Goal: Transaction & Acquisition: Purchase product/service

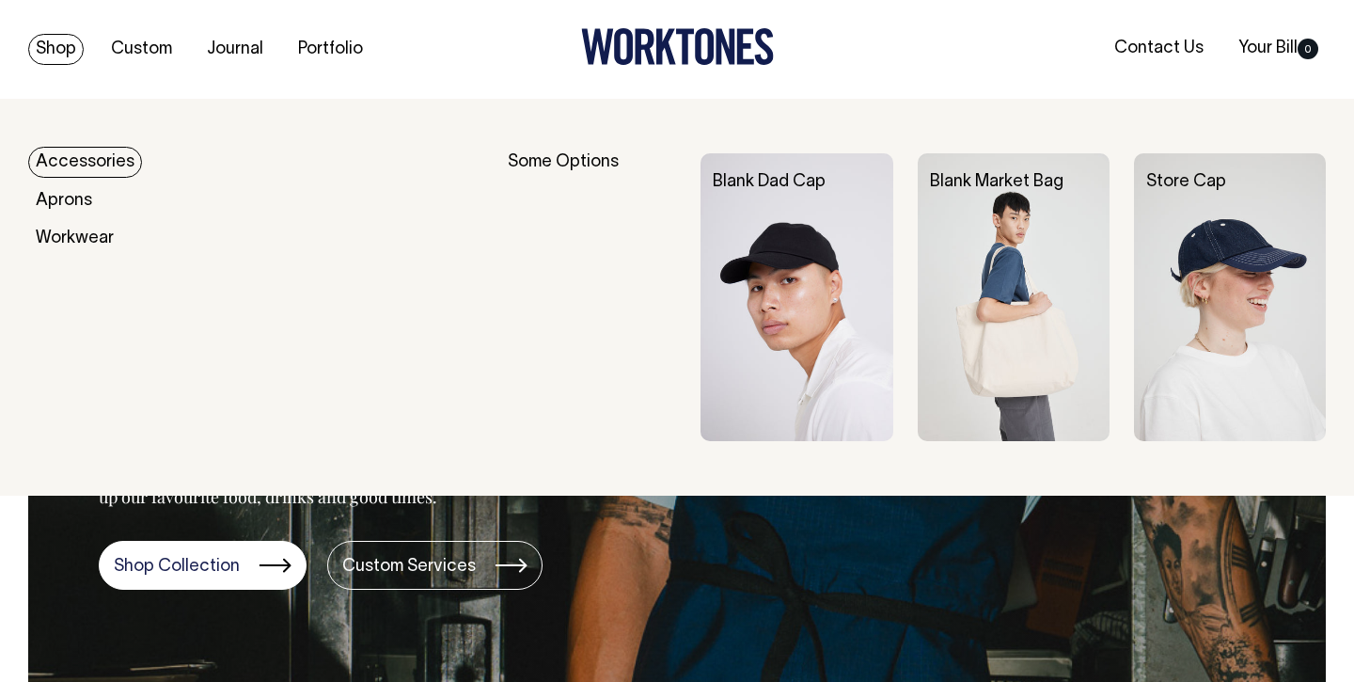
click at [70, 54] on link "Shop" at bounding box center [55, 49] width 55 height 31
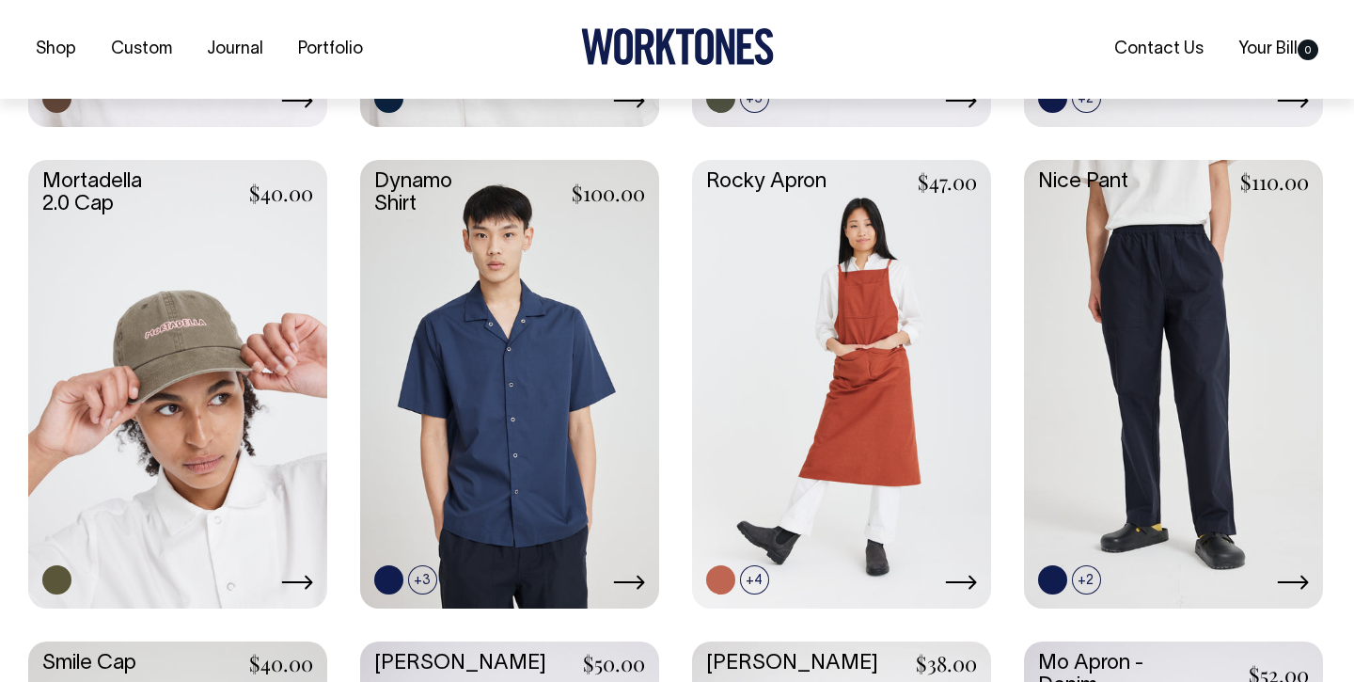
scroll to position [1360, 0]
click at [202, 385] on link at bounding box center [177, 381] width 299 height 445
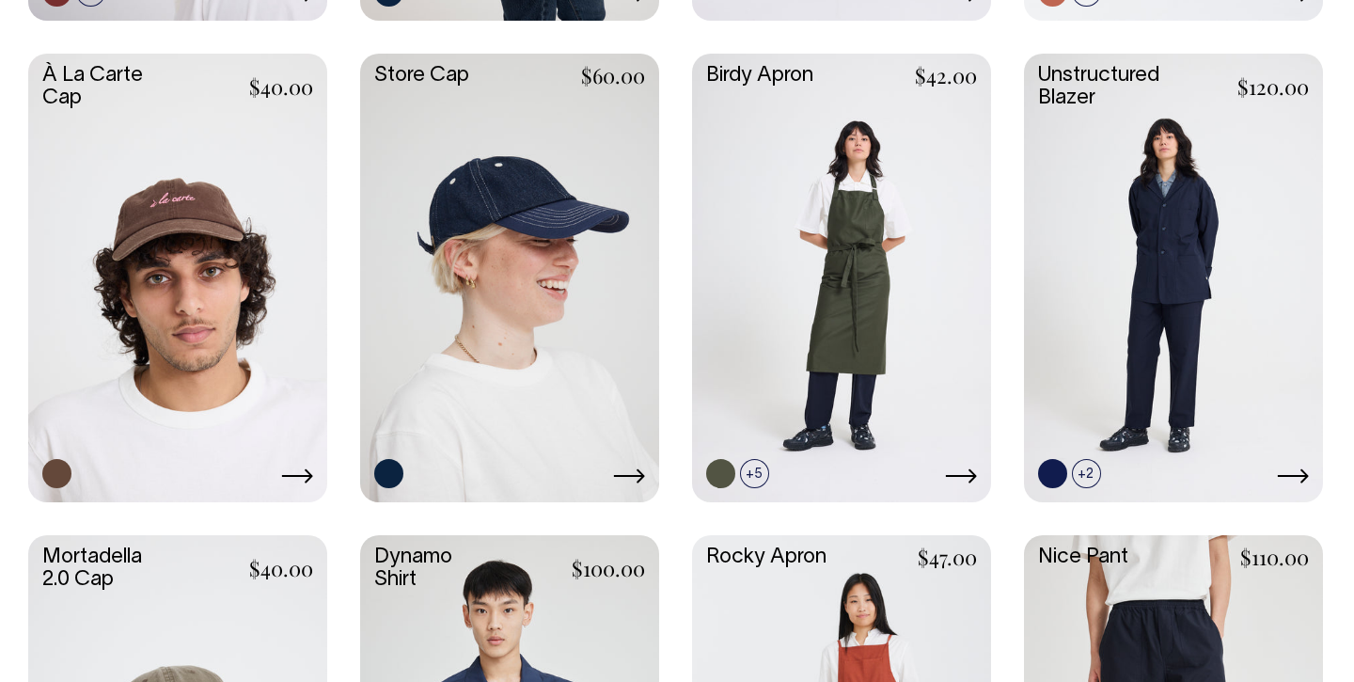
scroll to position [984, 0]
click at [1161, 277] on link at bounding box center [1173, 276] width 299 height 445
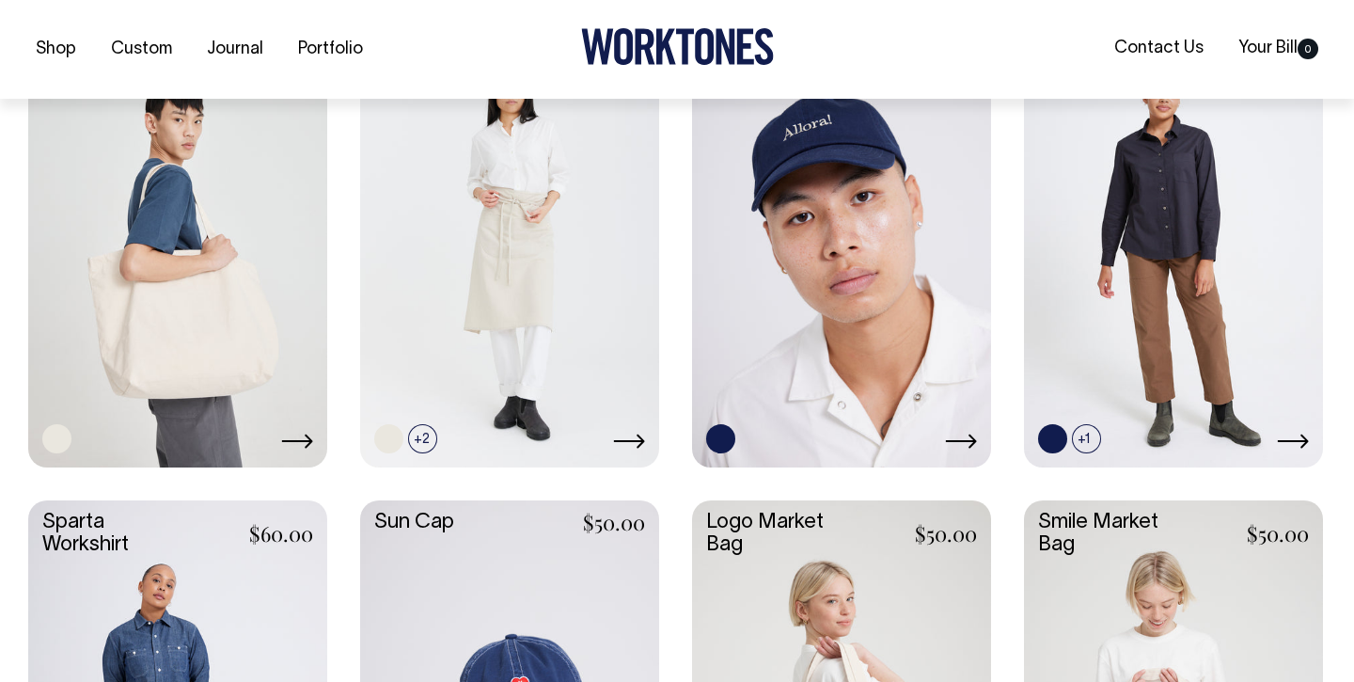
scroll to position [2464, 0]
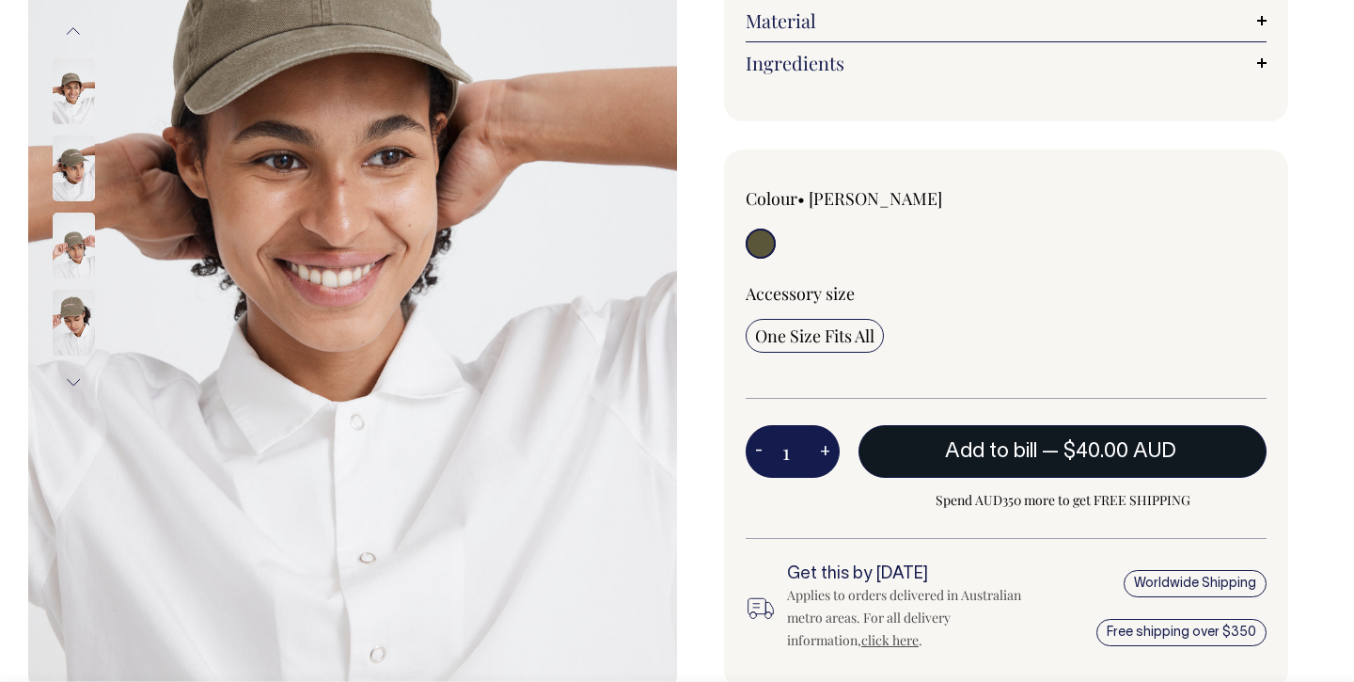
scroll to position [378, 0]
click at [1018, 442] on span "Add to bill" at bounding box center [991, 451] width 92 height 19
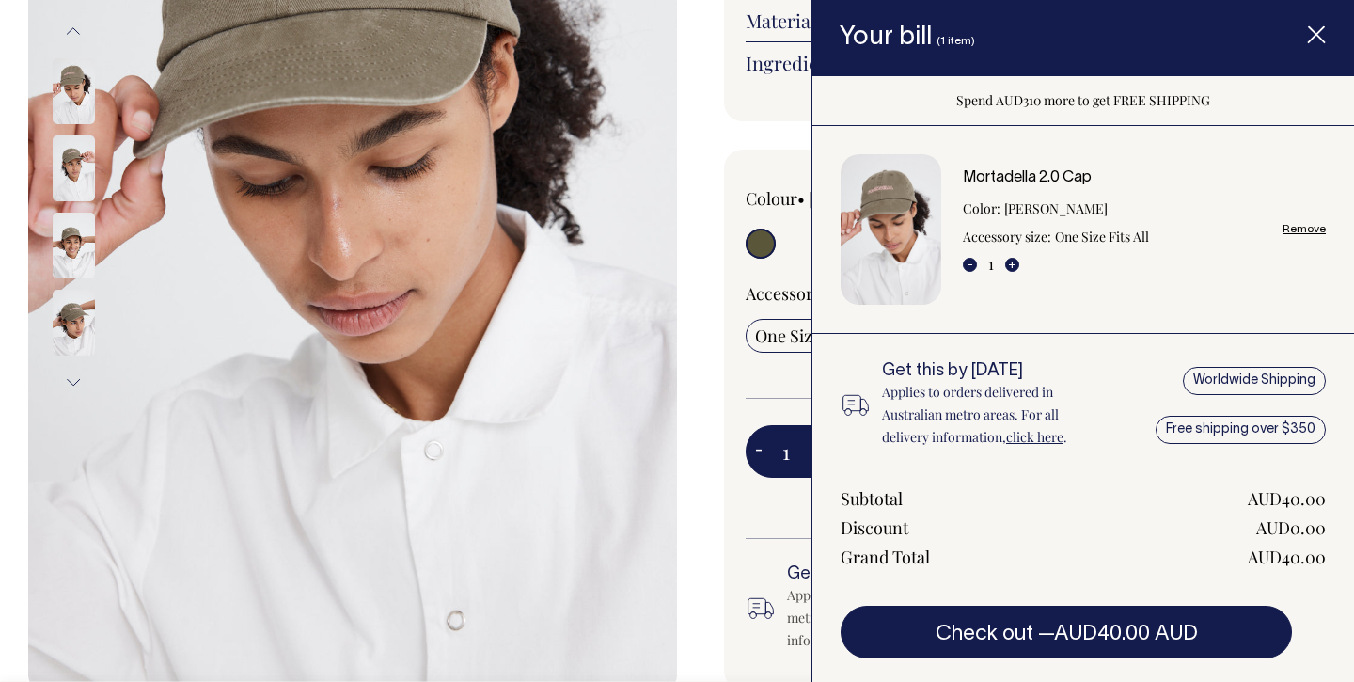
click at [1325, 35] on icon "Item added to your cart" at bounding box center [1316, 35] width 19 height 19
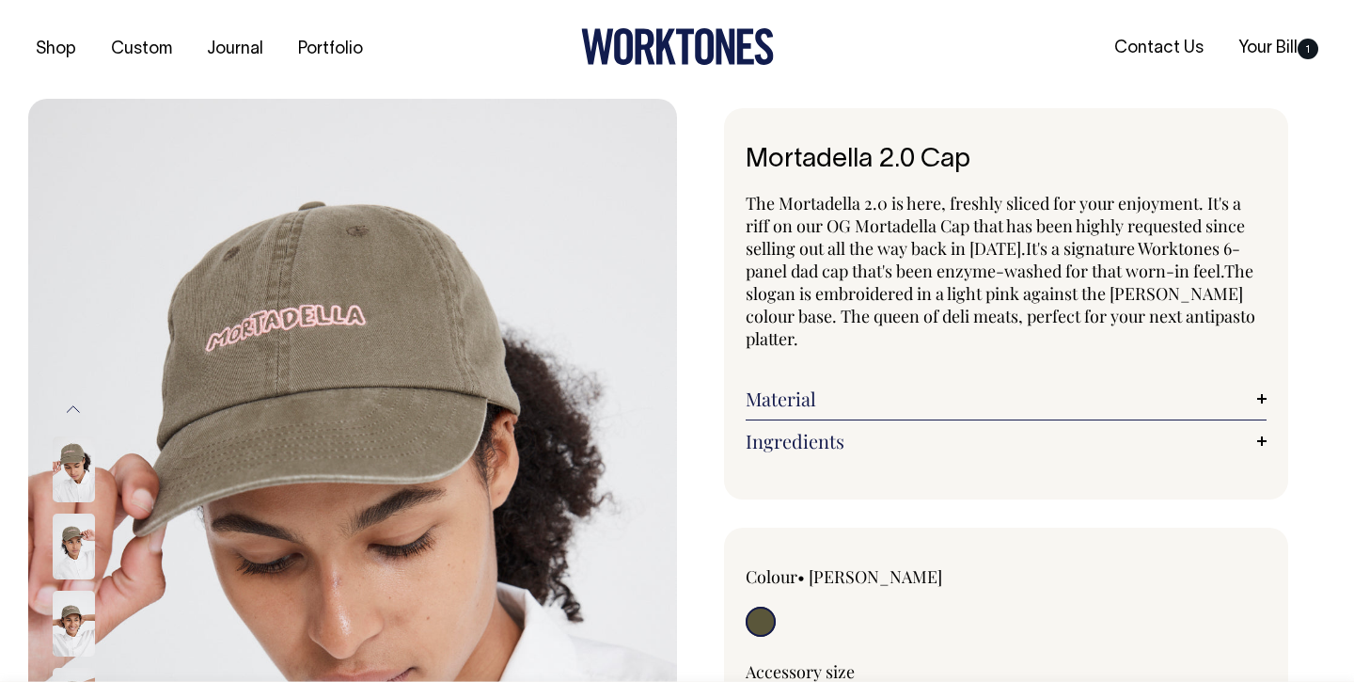
scroll to position [0, 0]
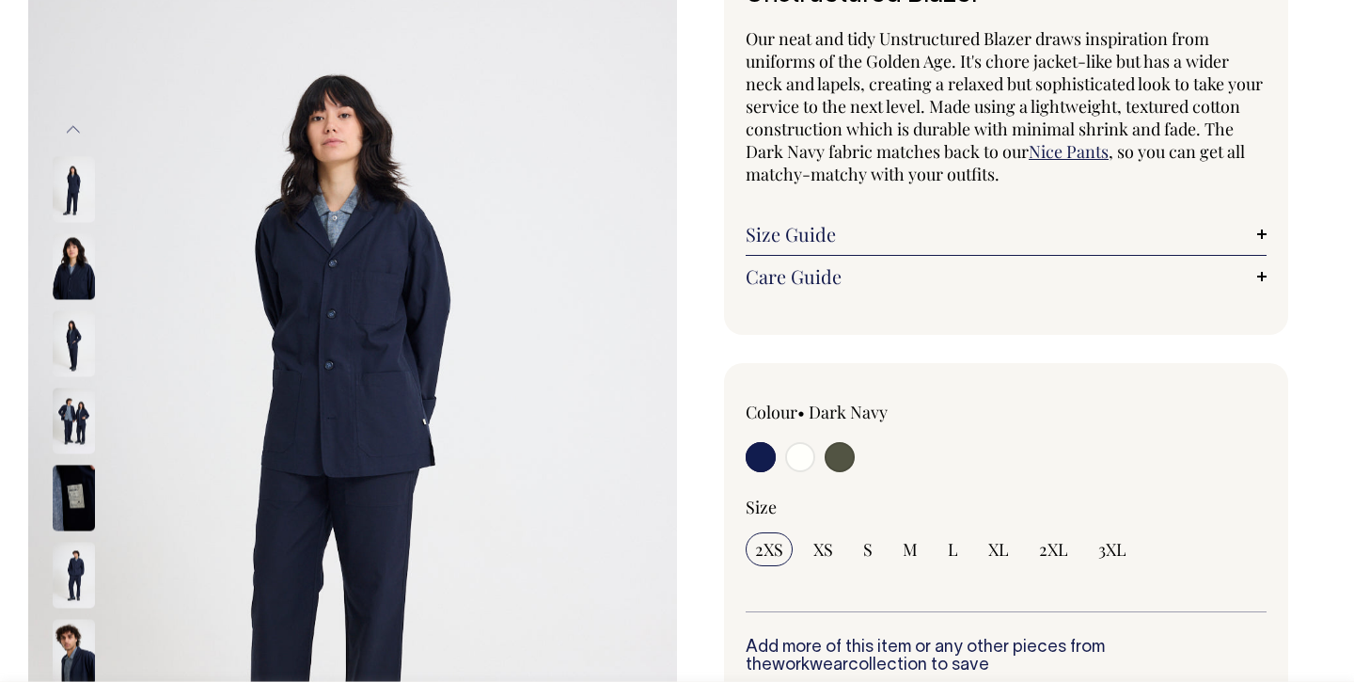
scroll to position [165, 0]
click at [802, 458] on input "radio" at bounding box center [800, 457] width 30 height 30
radio input "true"
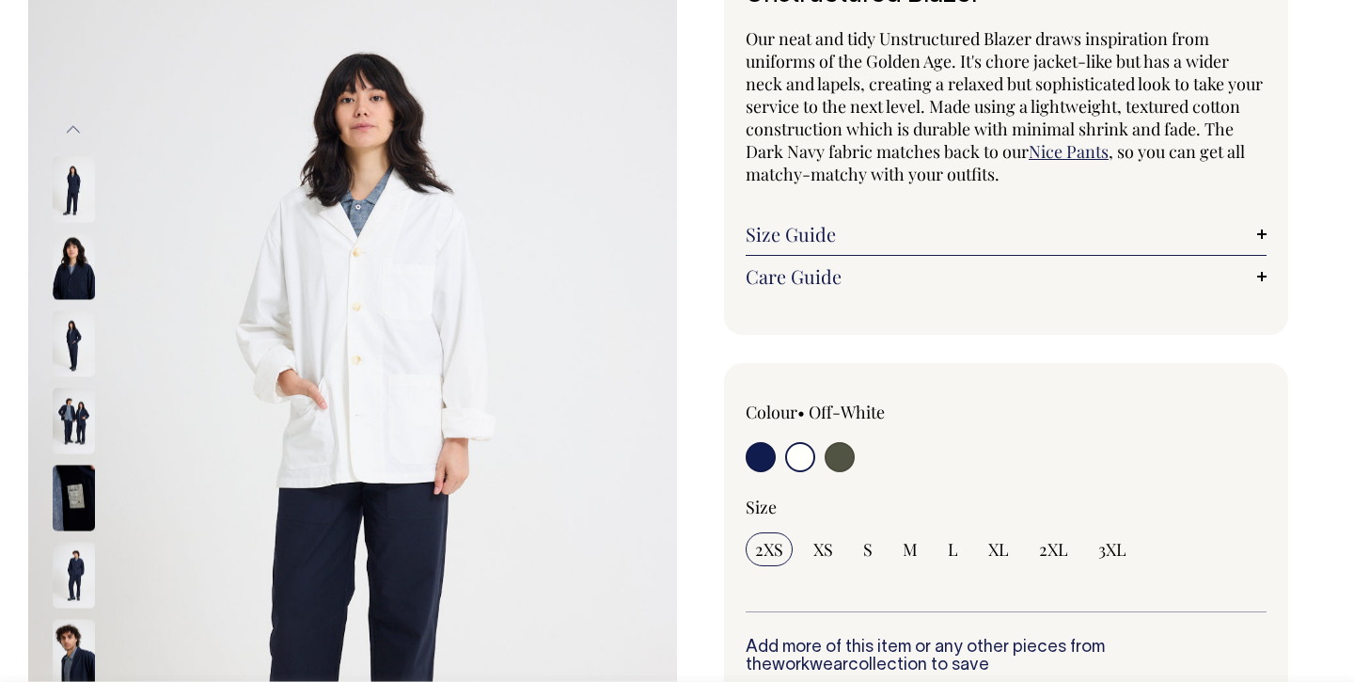
radio input "true"
select select "Off-White"
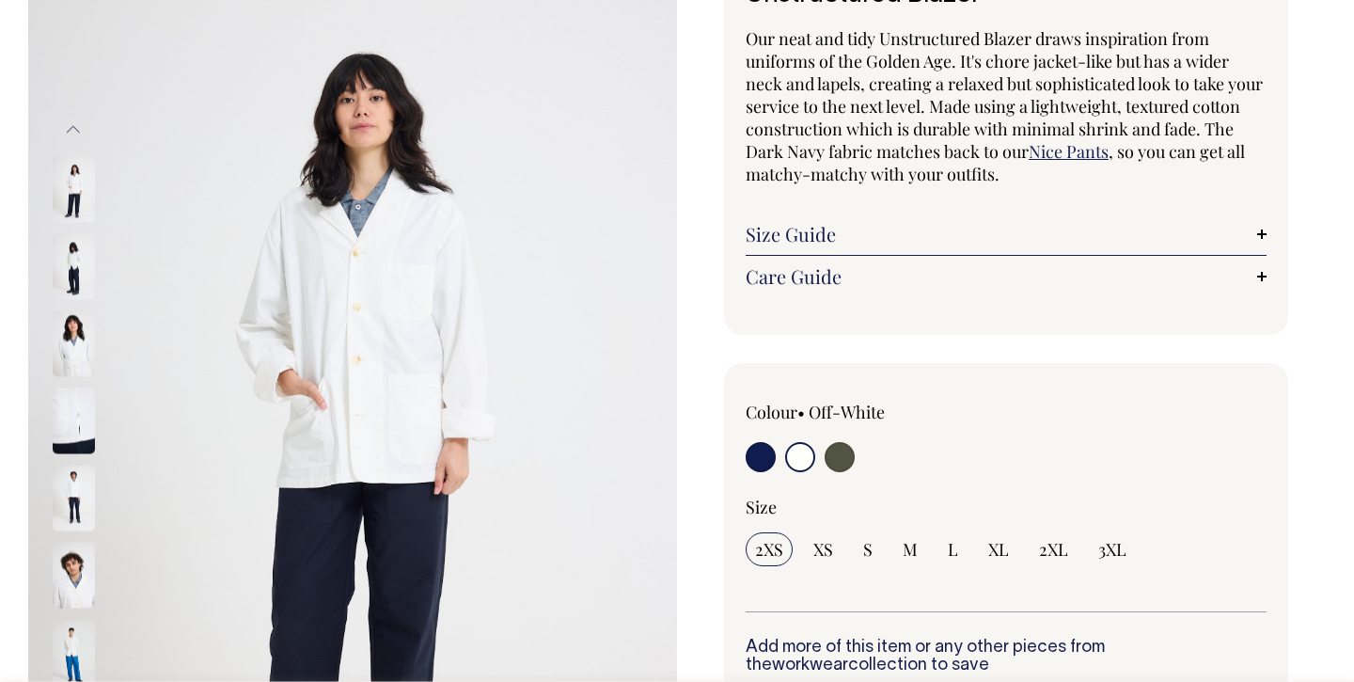
click at [843, 461] on input "radio" at bounding box center [840, 457] width 30 height 30
radio input "true"
select select "Olive"
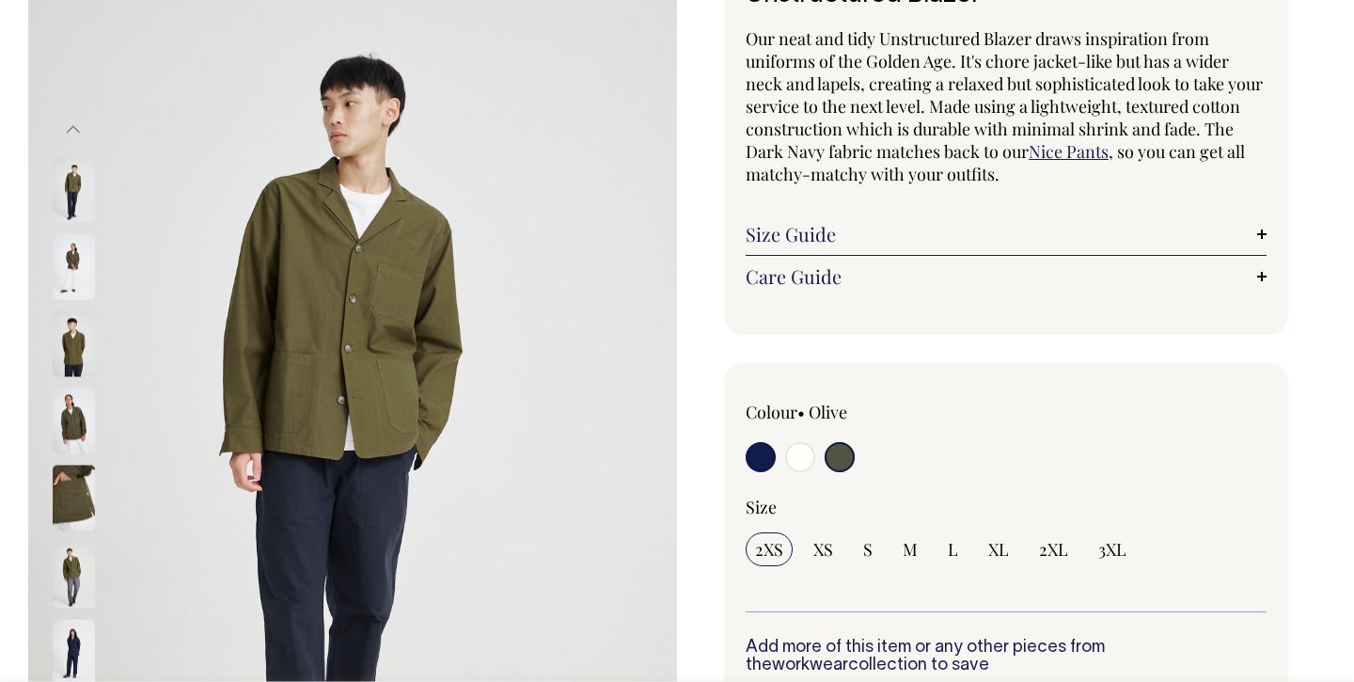
click at [762, 457] on input "radio" at bounding box center [761, 457] width 30 height 30
radio input "true"
select select "Dark Navy"
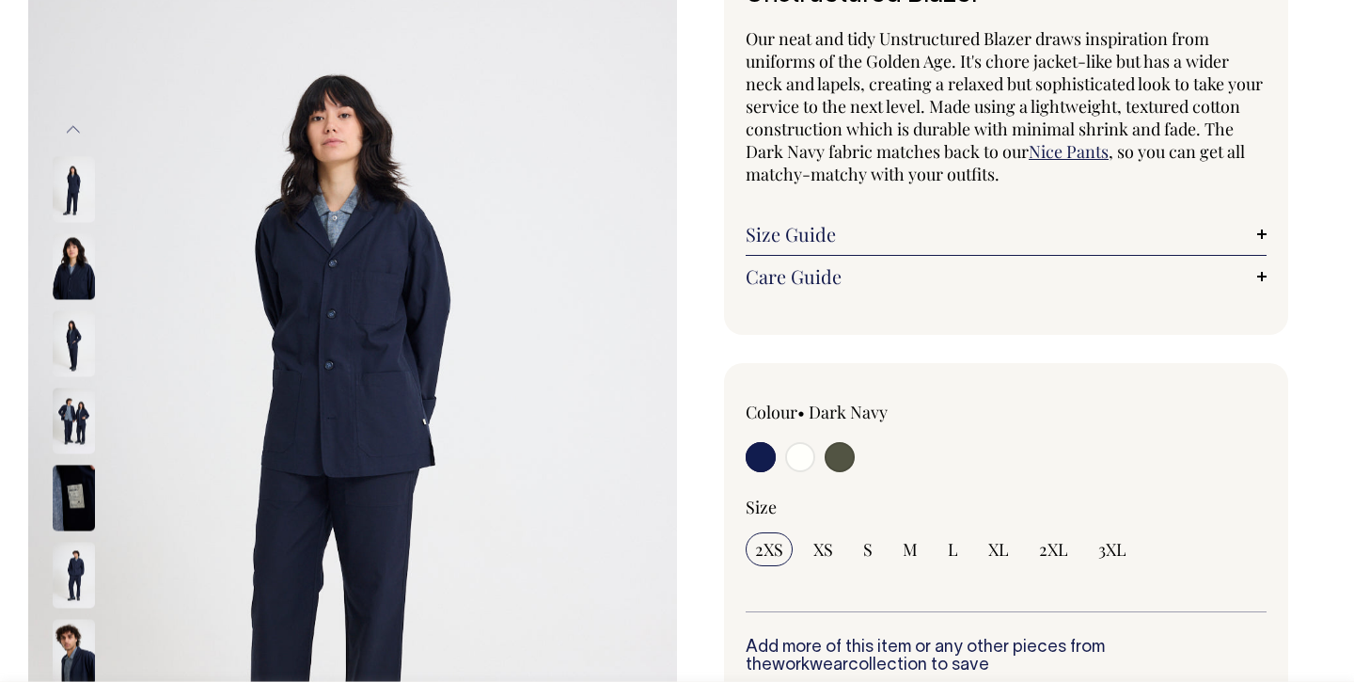
click at [82, 200] on img at bounding box center [74, 189] width 42 height 66
click at [71, 277] on img at bounding box center [74, 266] width 42 height 66
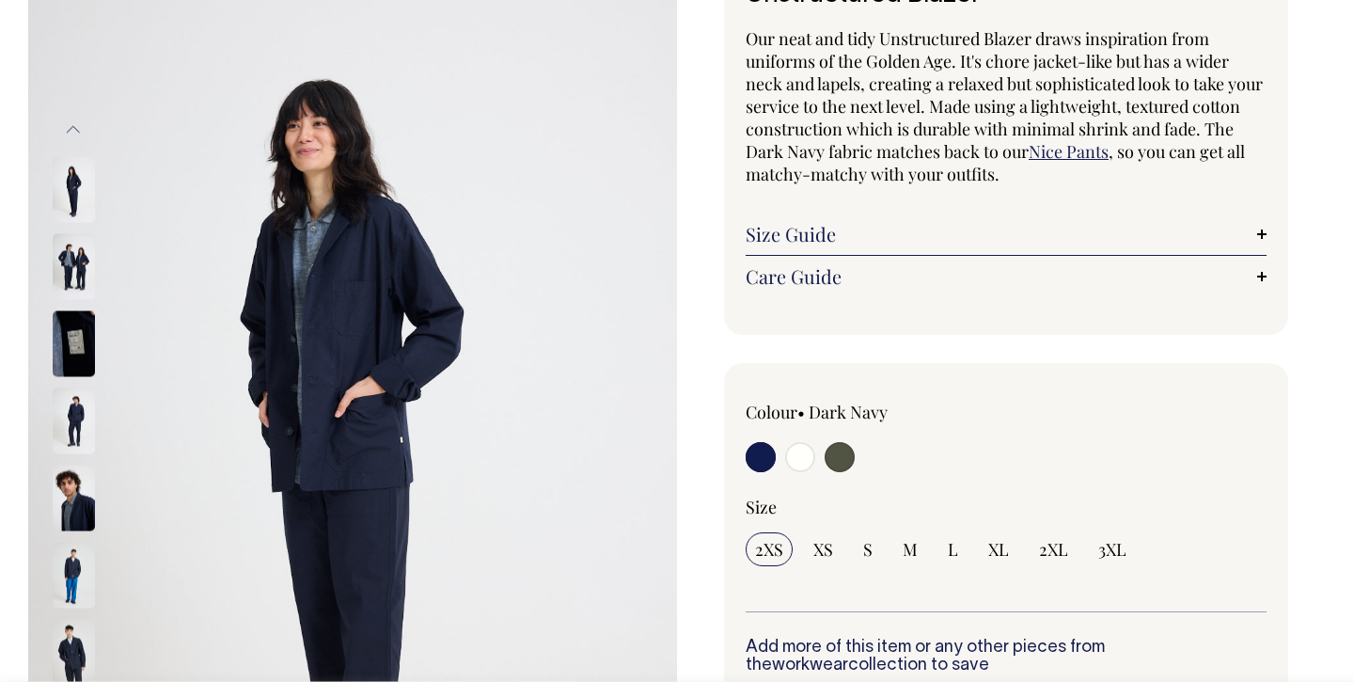
click at [74, 368] on img at bounding box center [74, 343] width 42 height 66
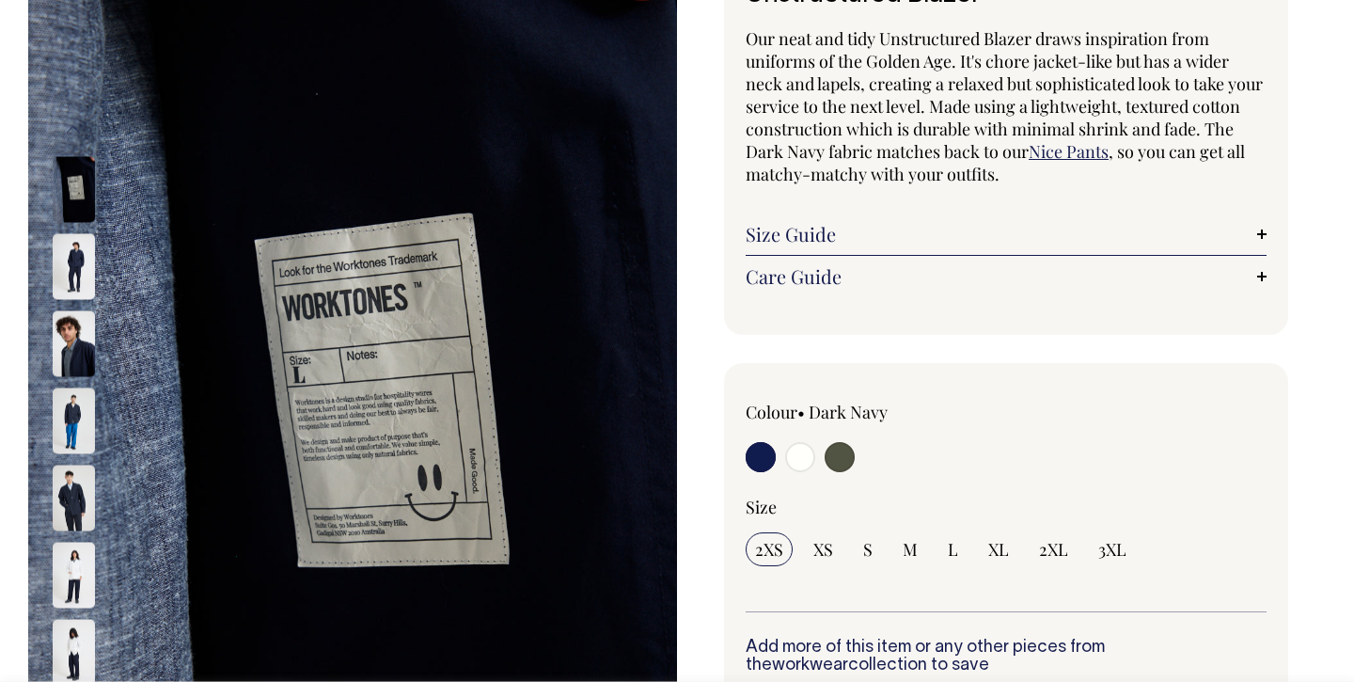
click at [67, 354] on img at bounding box center [74, 343] width 42 height 66
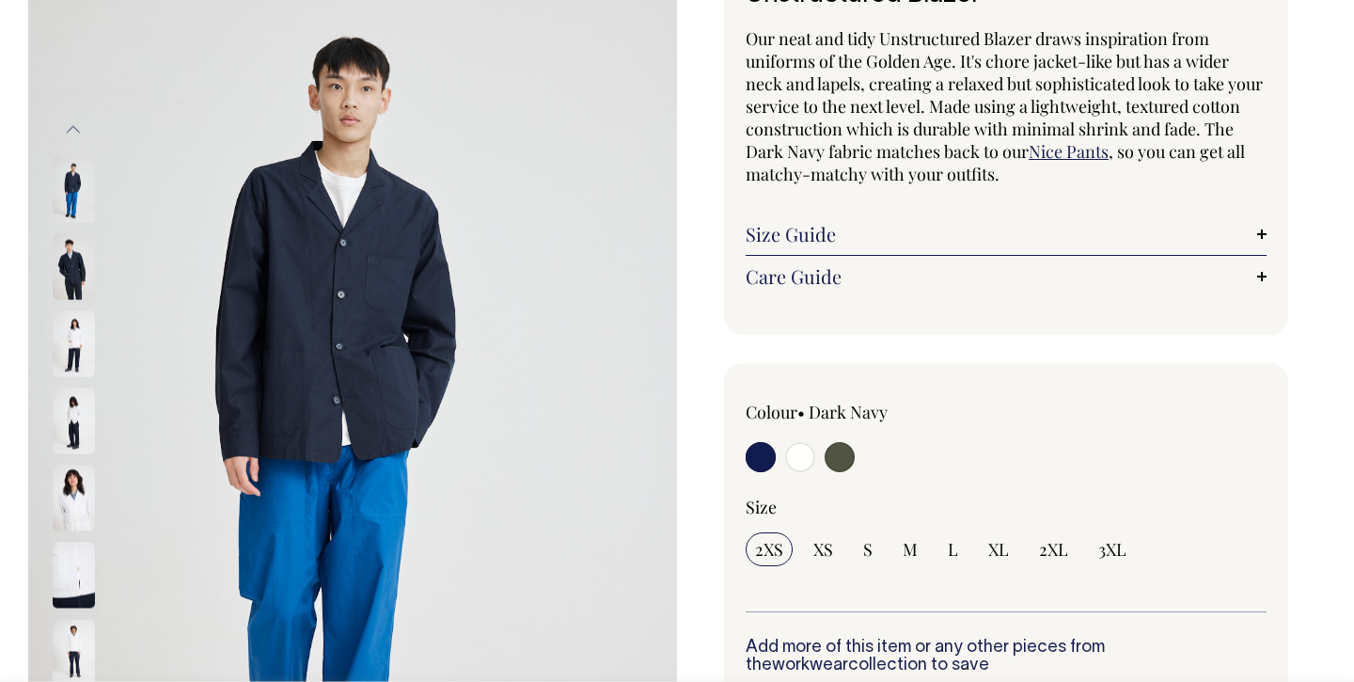
click at [55, 336] on img at bounding box center [74, 343] width 42 height 66
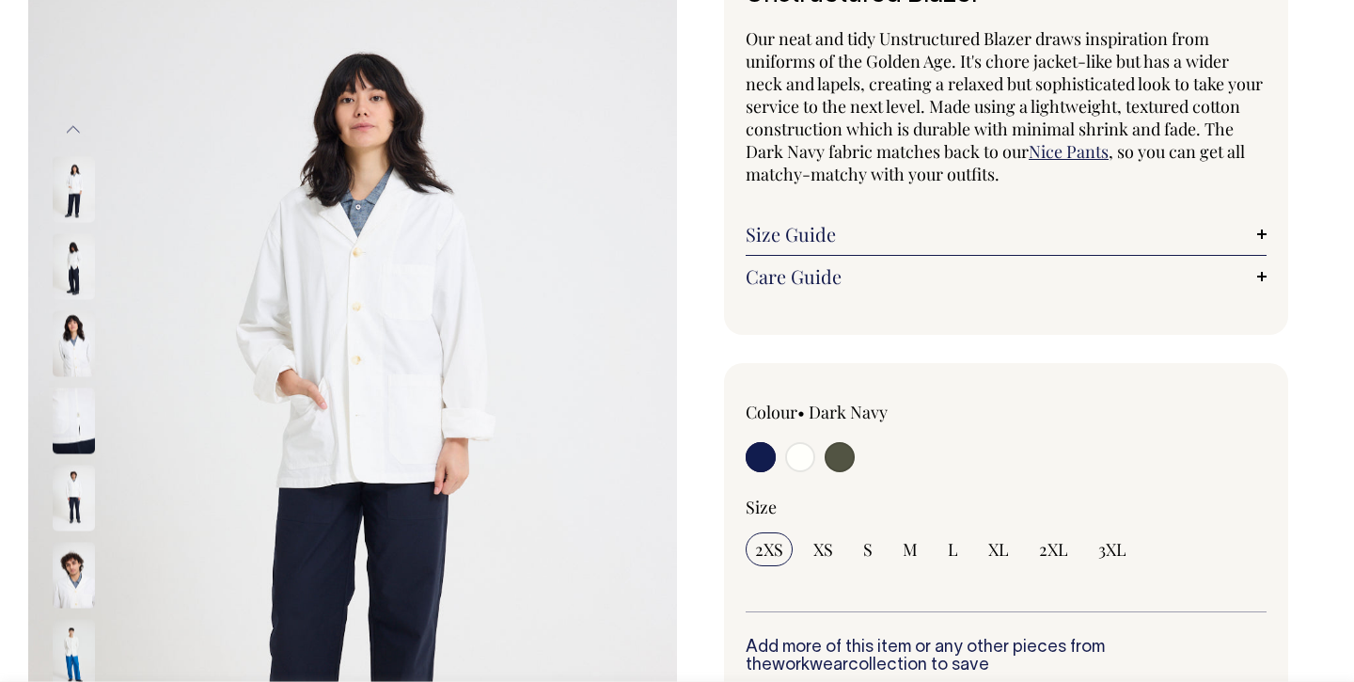
click at [72, 401] on img at bounding box center [74, 421] width 42 height 66
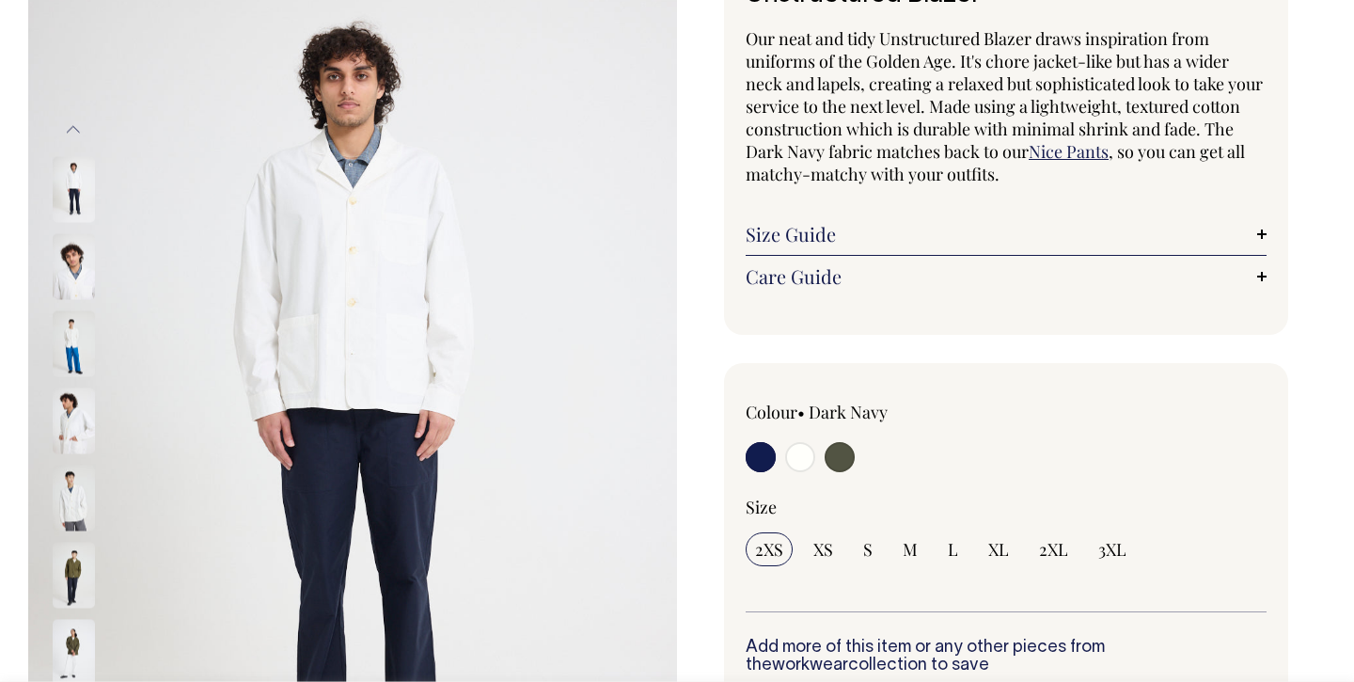
click at [74, 607] on img at bounding box center [74, 575] width 42 height 66
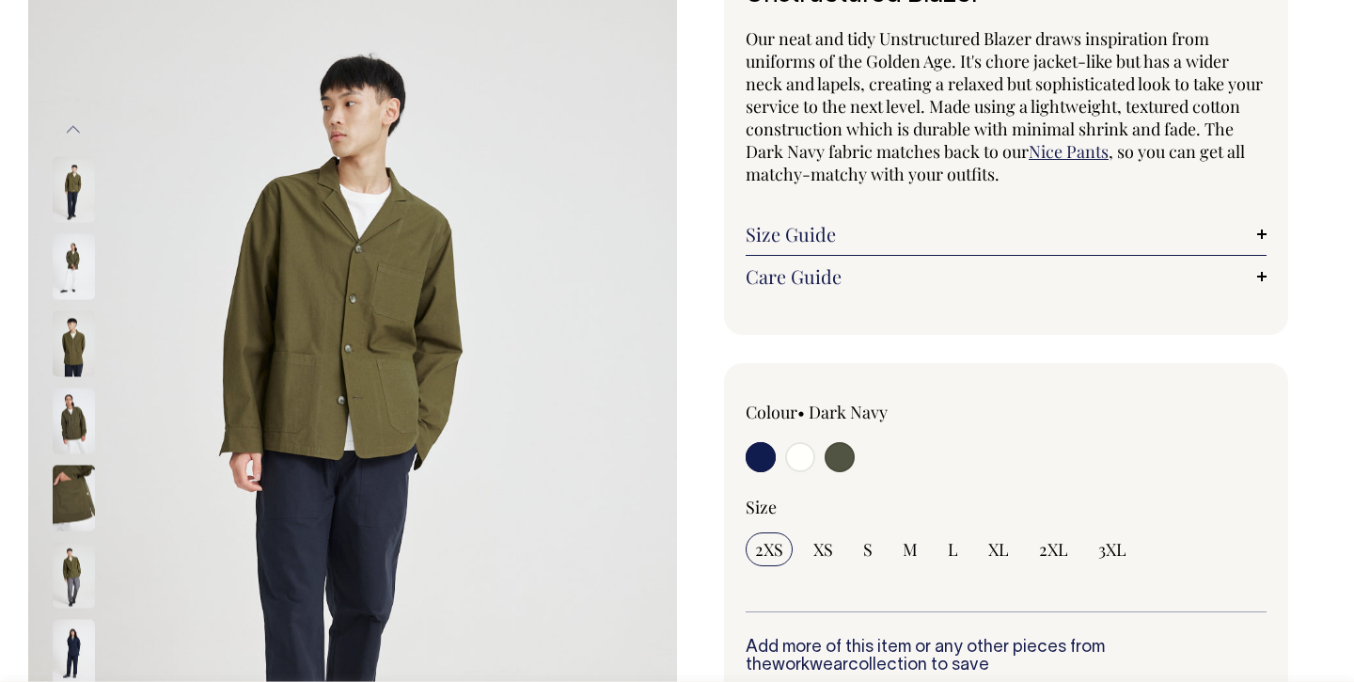
click at [77, 646] on div at bounding box center [99, 343] width 94 height 4242
click at [75, 488] on img at bounding box center [74, 498] width 42 height 66
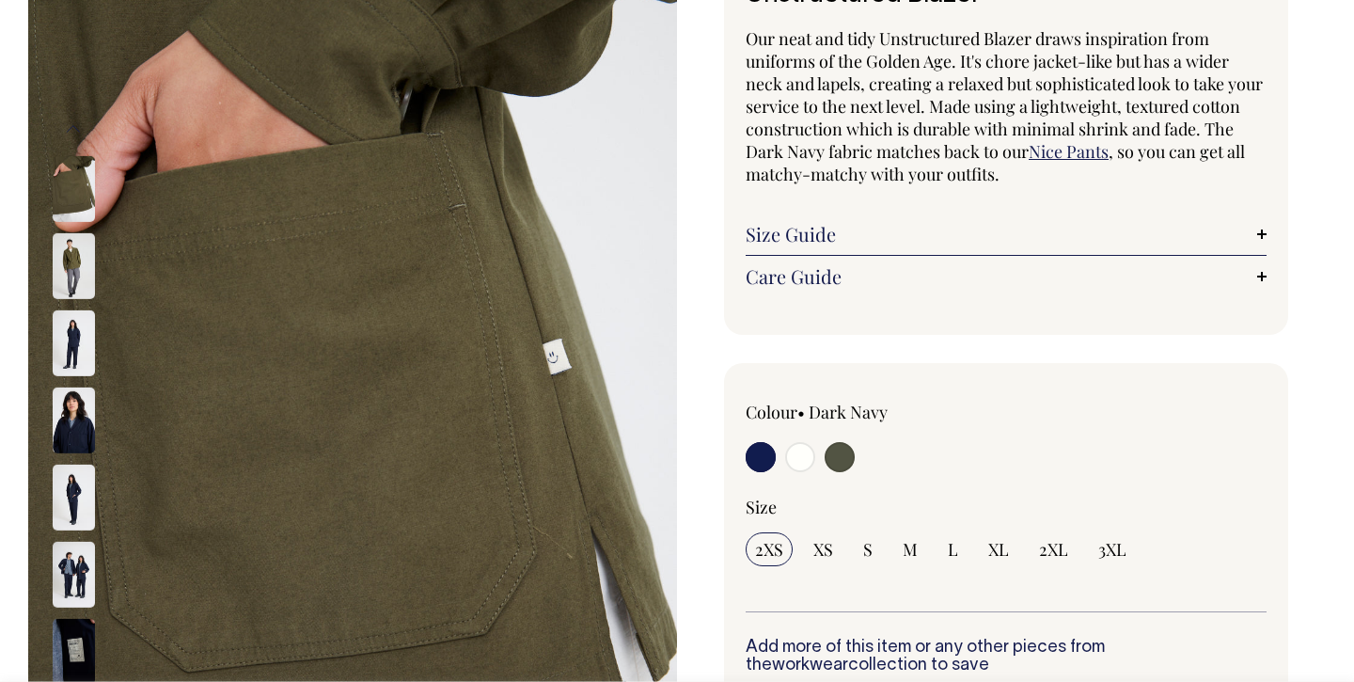
click at [73, 340] on img at bounding box center [74, 343] width 42 height 66
